Goal: Task Accomplishment & Management: Use online tool/utility

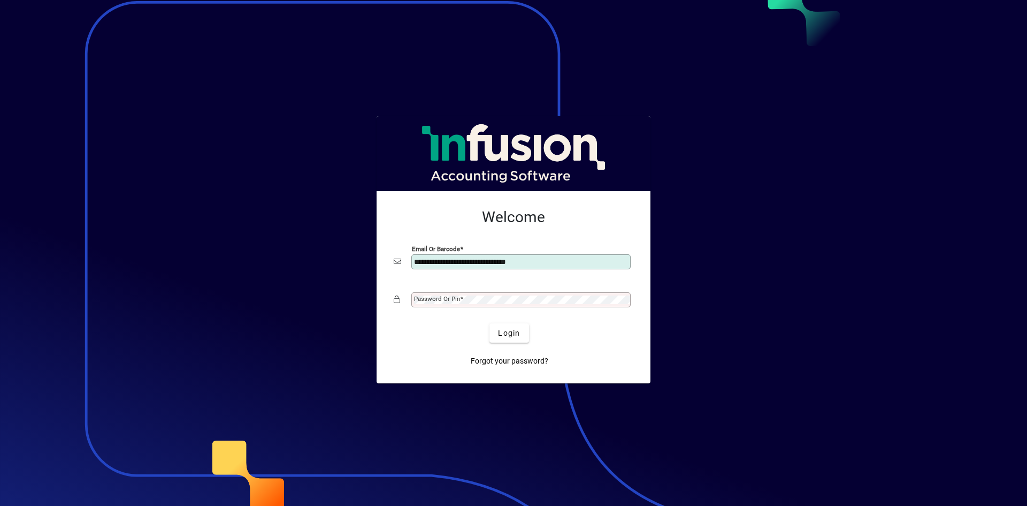
type input "**********"
click at [489, 323] on button "Login" at bounding box center [508, 332] width 39 height 19
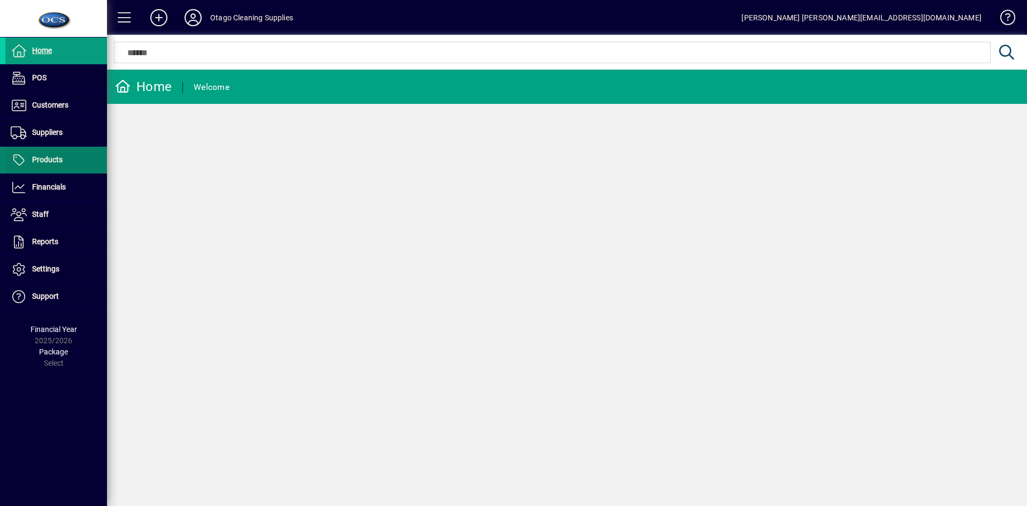
click at [50, 158] on span "Products" at bounding box center [47, 159] width 30 height 9
